Goal: Complete application form

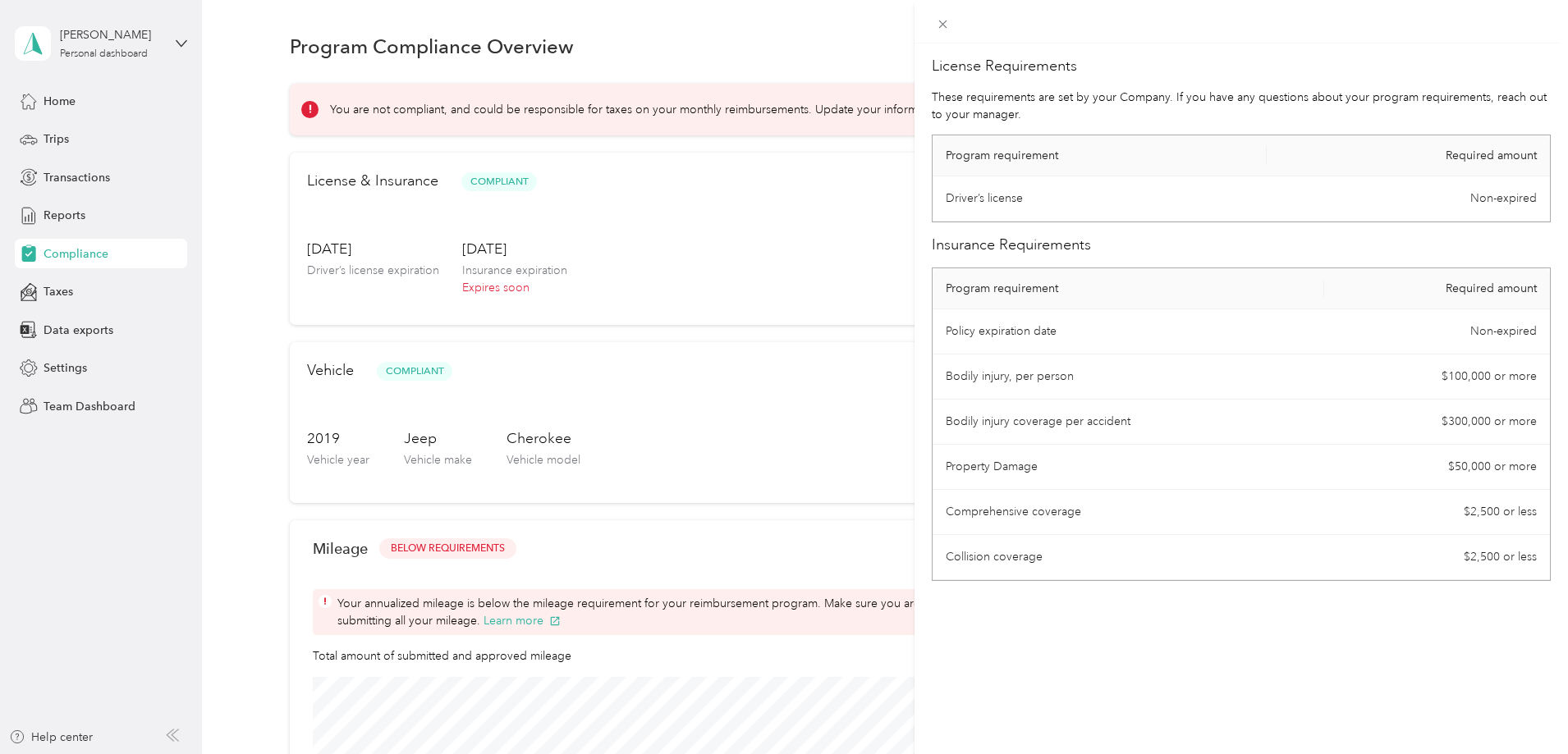
click at [741, 223] on div "License Requirements These requirements are set by your Company. If you have an…" at bounding box center [784, 377] width 1568 height 754
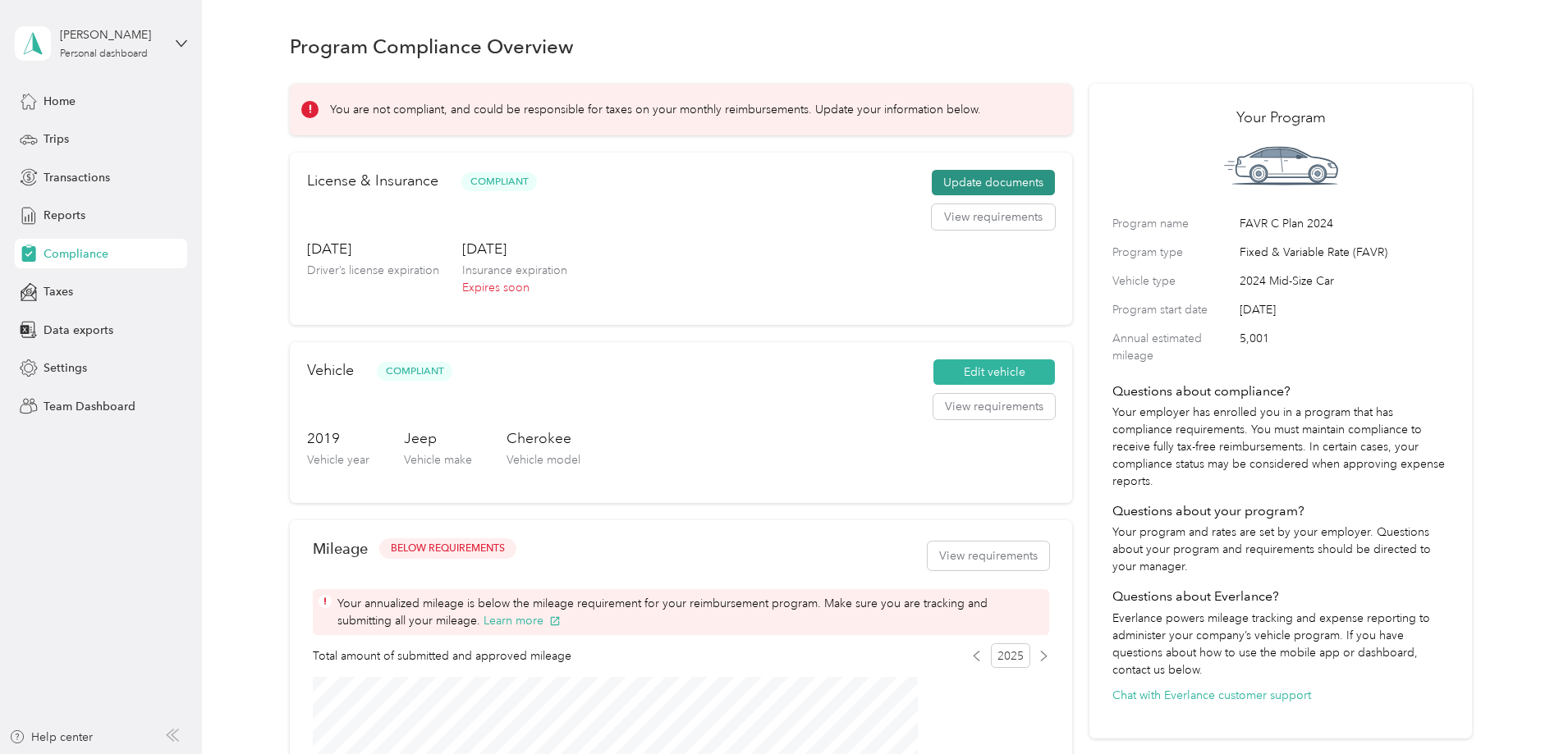
click at [942, 196] on button "Update documents" at bounding box center [993, 183] width 123 height 26
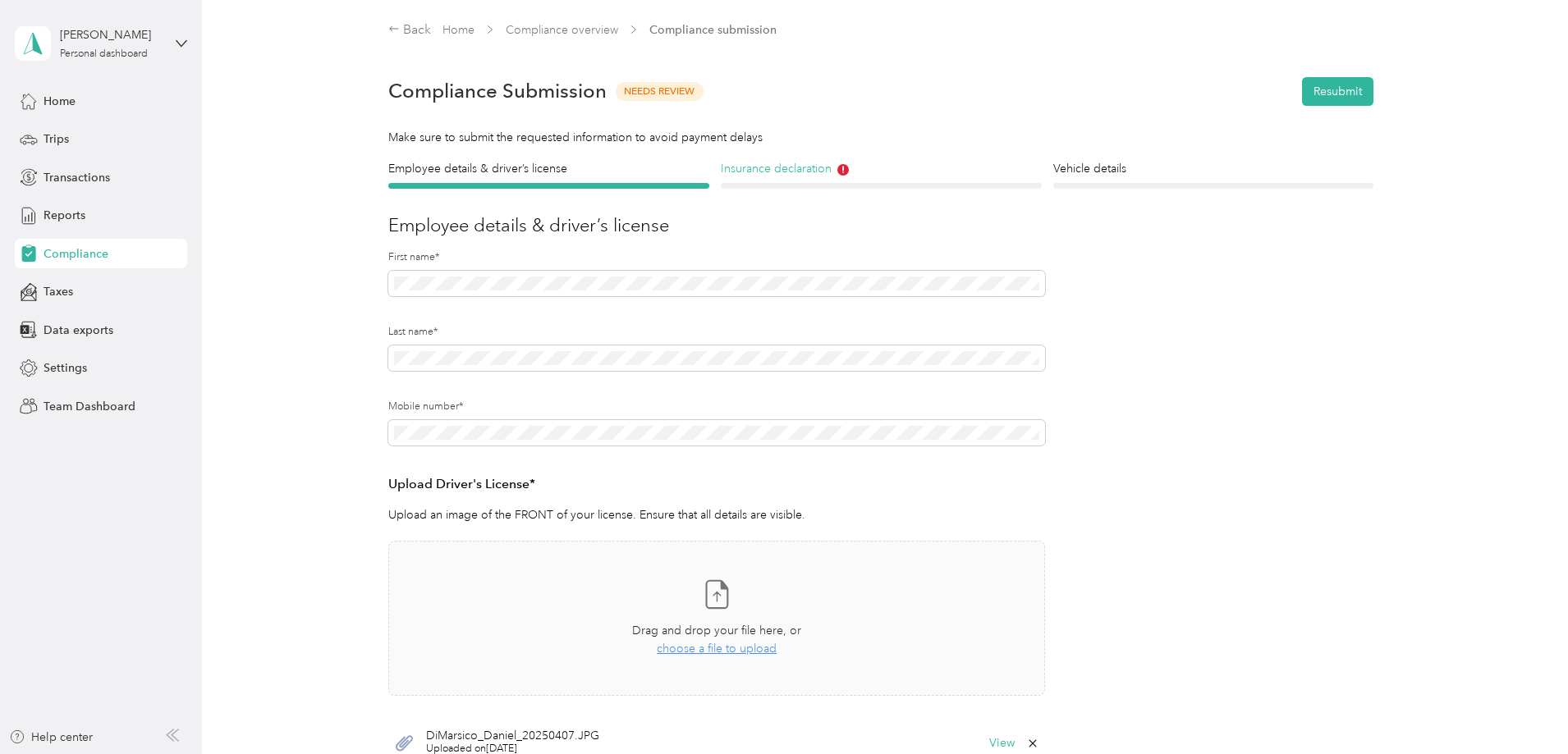
click at [787, 172] on h4 "Insurance declaration" at bounding box center [881, 168] width 321 height 17
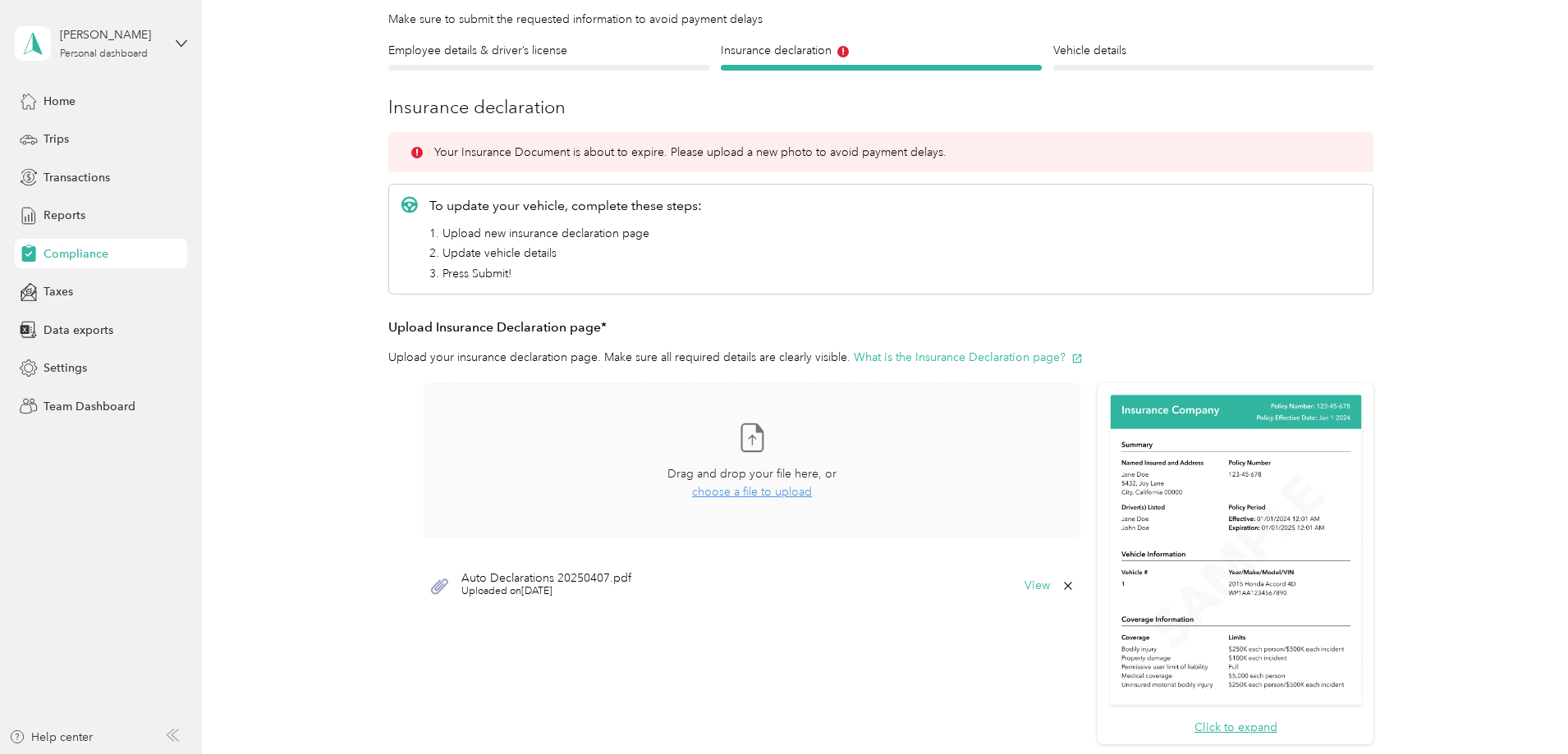
scroll to position [246, 0]
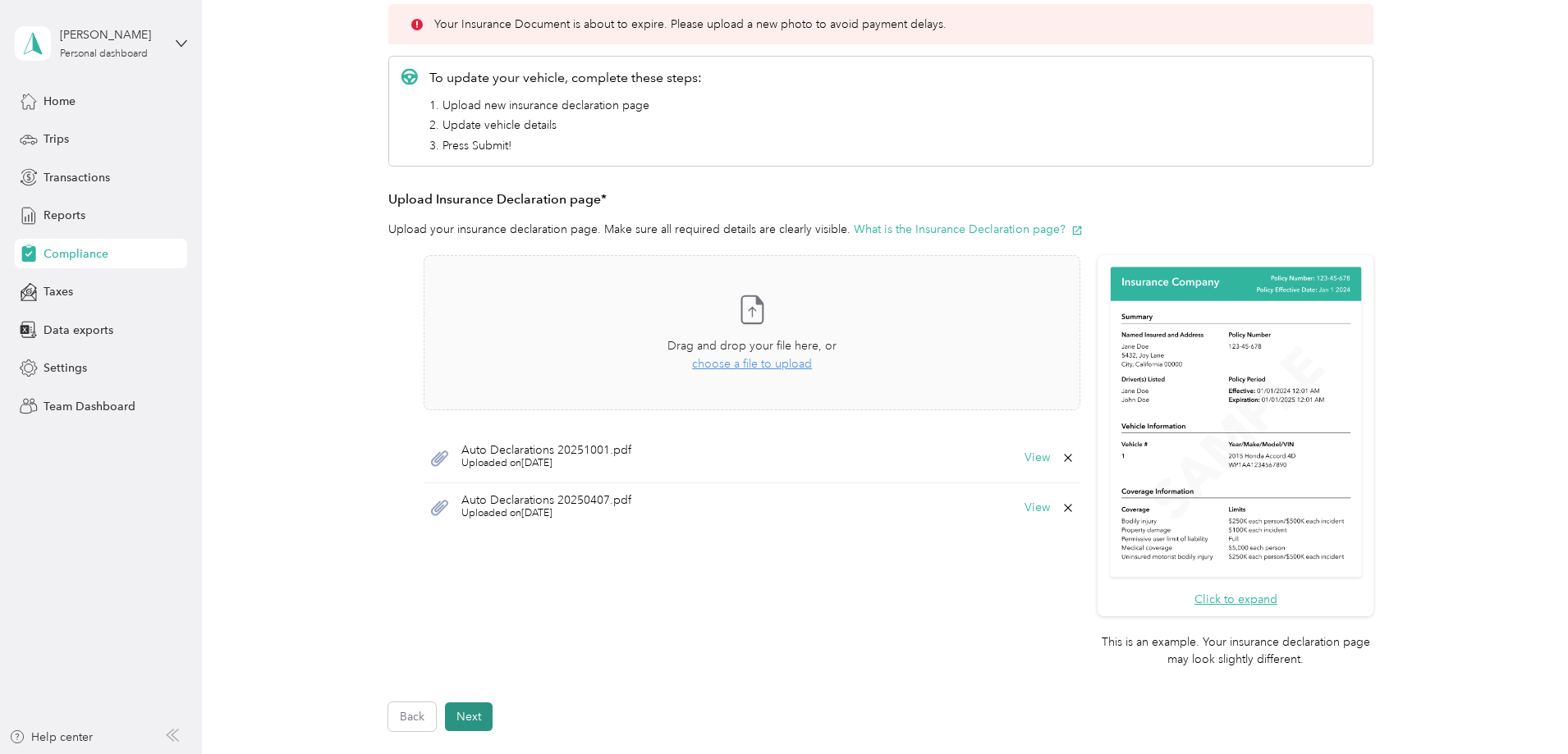
click at [465, 711] on button "Next" at bounding box center [469, 718] width 47 height 29
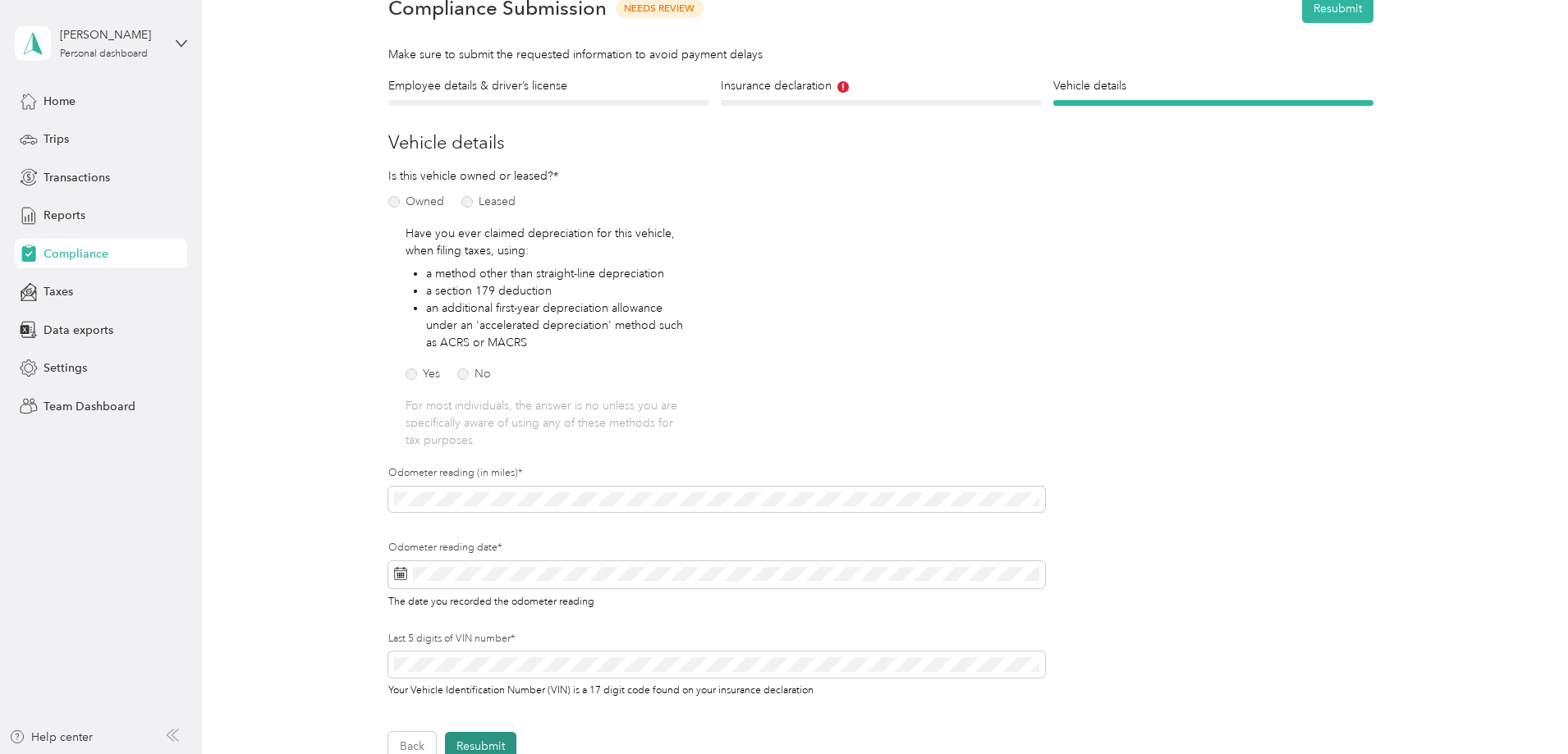
scroll to position [82, 0]
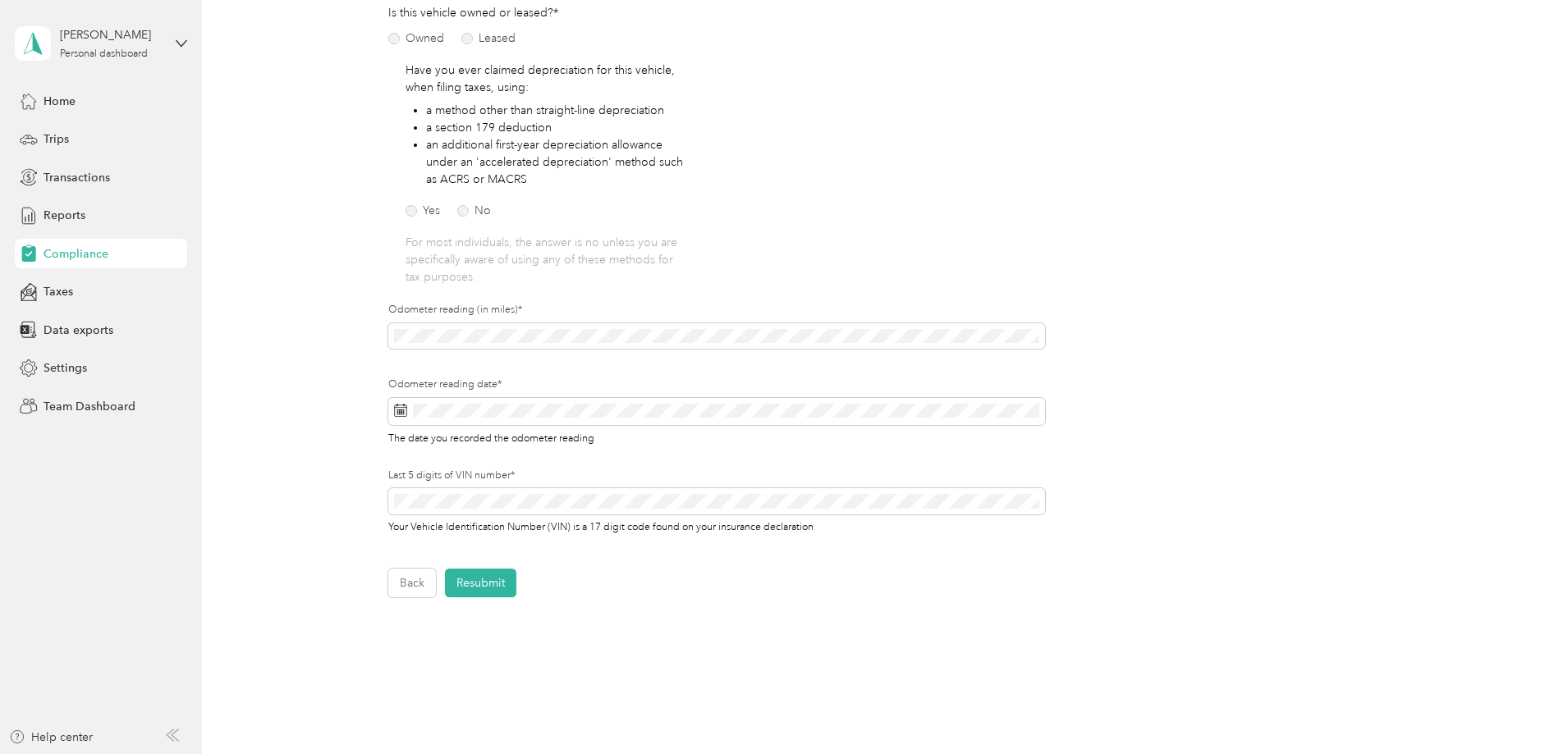
drag, startPoint x: 473, startPoint y: 587, endPoint x: 479, endPoint y: 598, distance: 12.5
click at [473, 587] on button "Resubmit" at bounding box center [481, 584] width 71 height 29
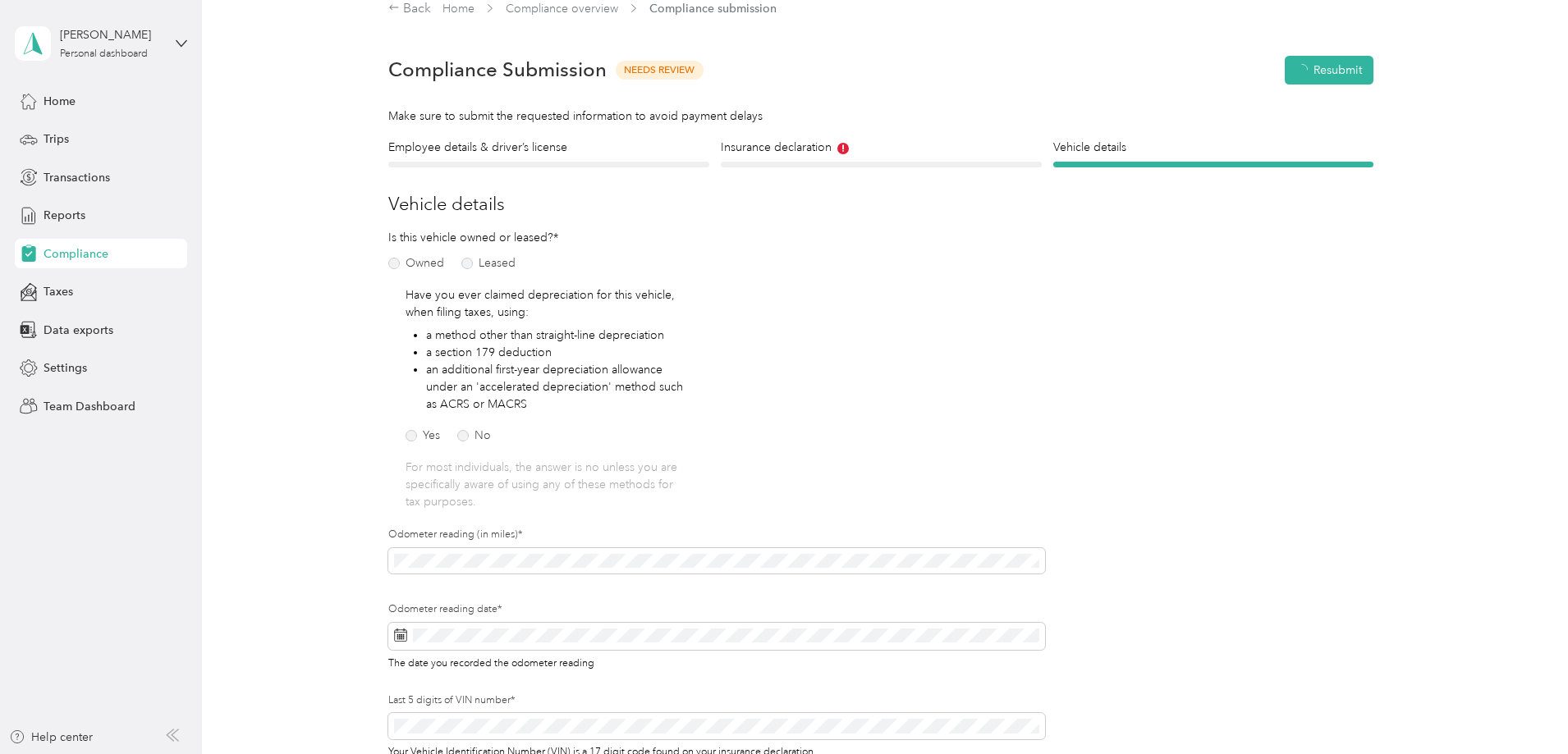
scroll to position [21, 0]
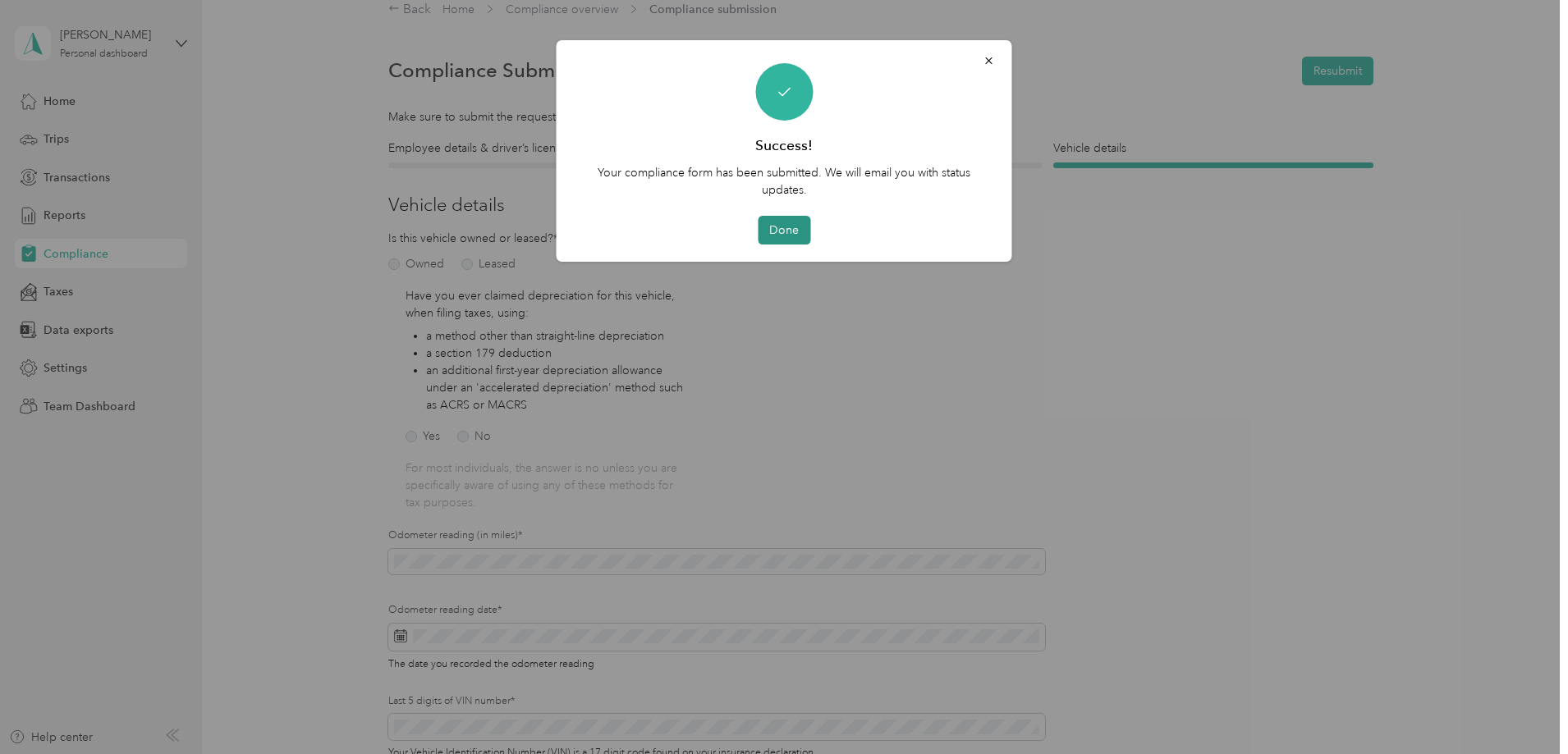
click at [782, 232] on button "Done" at bounding box center [784, 230] width 53 height 29
